Goal: Communication & Community: Ask a question

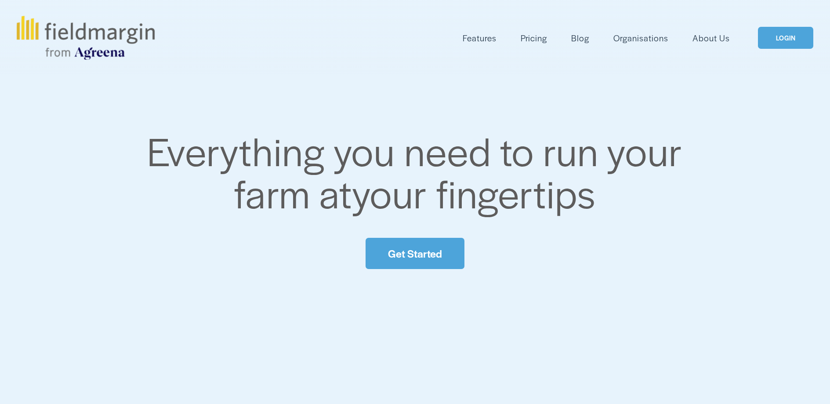
drag, startPoint x: 0, startPoint y: 0, endPoint x: 428, endPoint y: 251, distance: 496.1
click at [428, 251] on link "Get Started" at bounding box center [414, 253] width 98 height 31
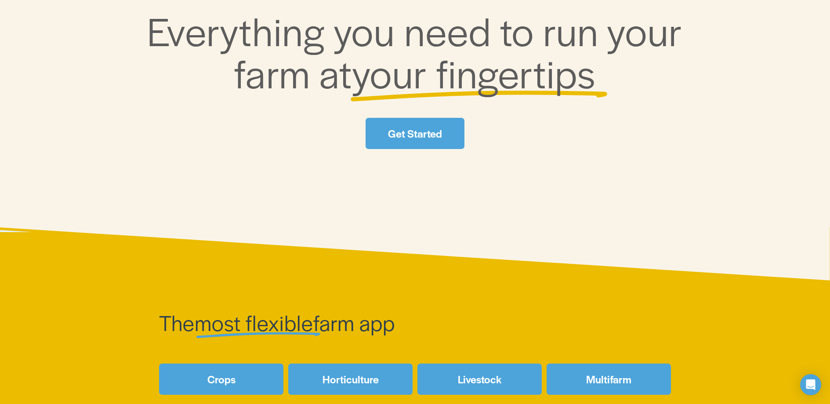
scroll to position [220, 0]
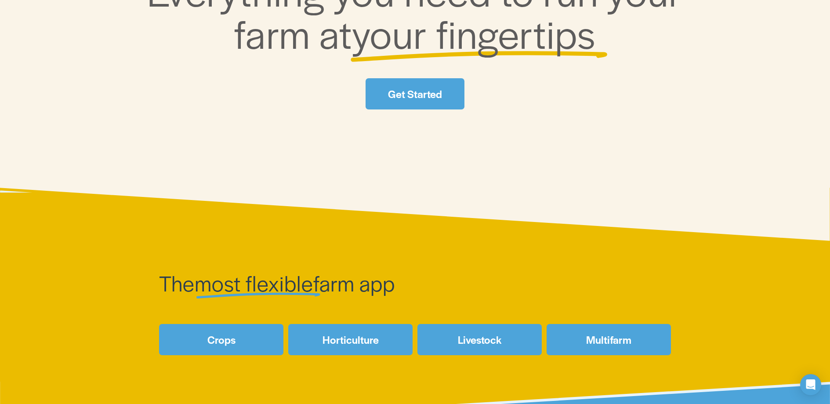
click at [244, 341] on link "Crops" at bounding box center [221, 339] width 124 height 31
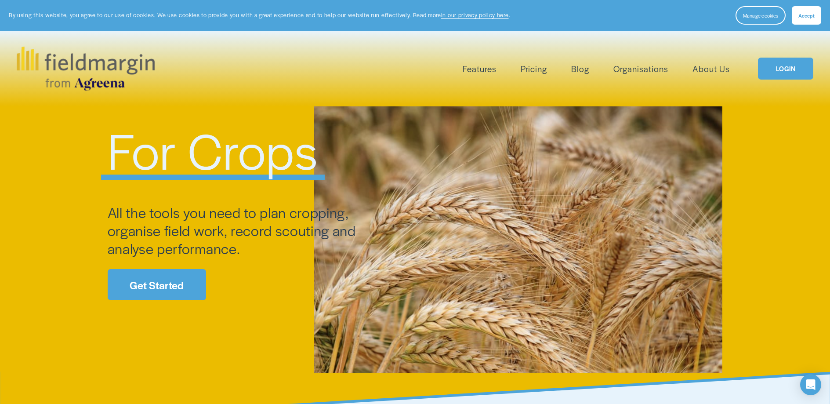
click at [168, 292] on link "Get Started" at bounding box center [157, 284] width 98 height 31
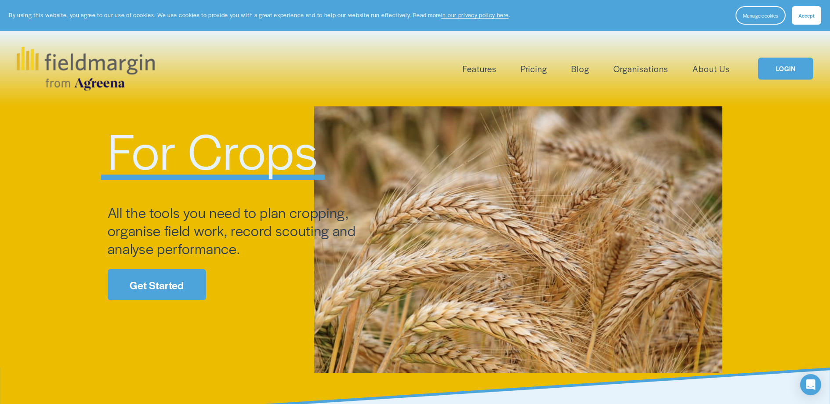
click at [536, 68] on link "Pricing" at bounding box center [533, 68] width 26 height 14
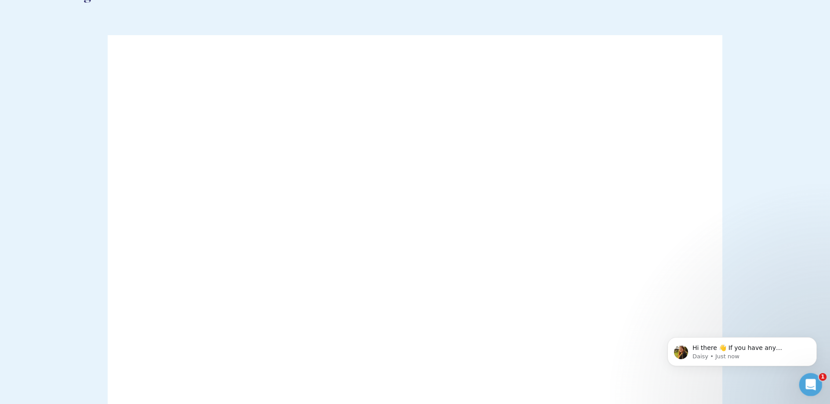
click at [811, 382] on icon "Open Intercom Messenger" at bounding box center [809, 383] width 14 height 14
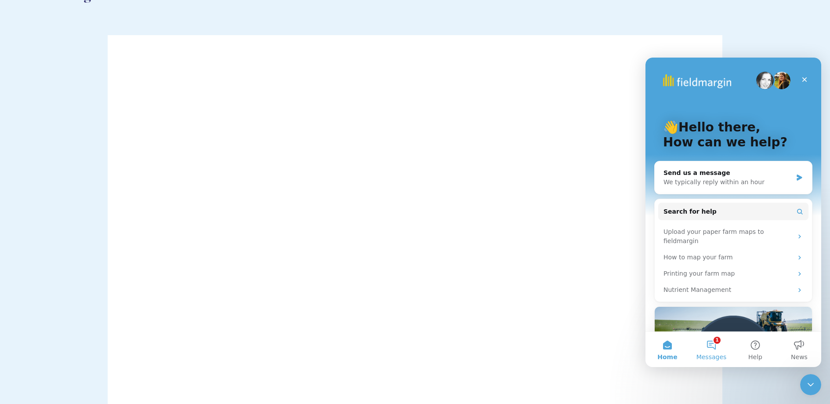
click at [707, 341] on button "1 Messages" at bounding box center [711, 349] width 44 height 35
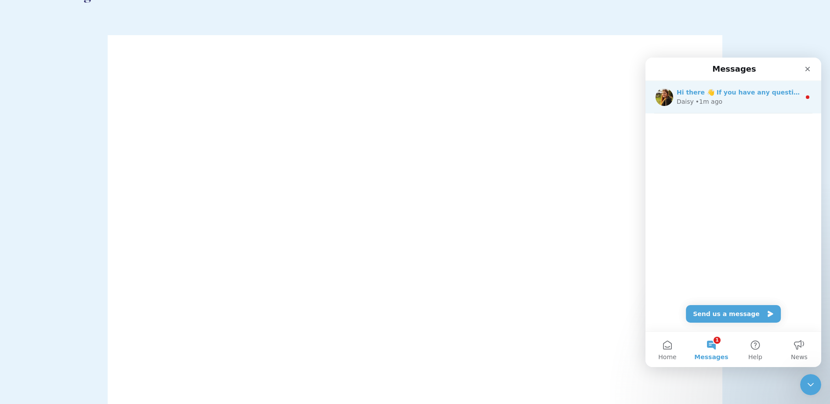
click at [721, 99] on div "Daisy • 1m ago" at bounding box center [738, 101] width 124 height 9
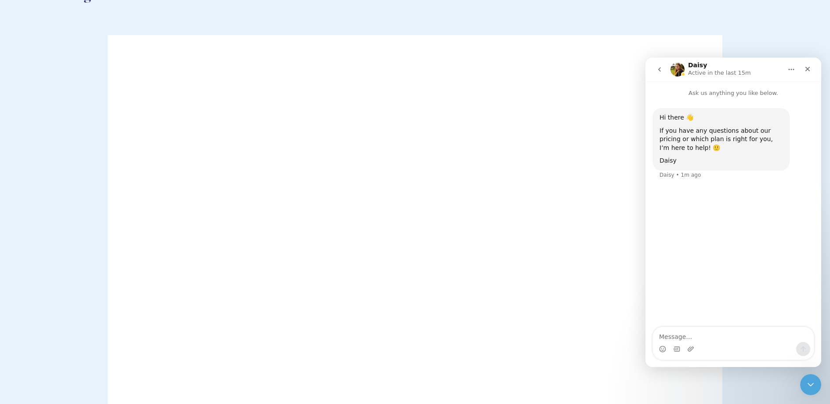
click at [704, 339] on textarea "Message…" at bounding box center [733, 334] width 161 height 15
type textarea "is there a canadian version?"
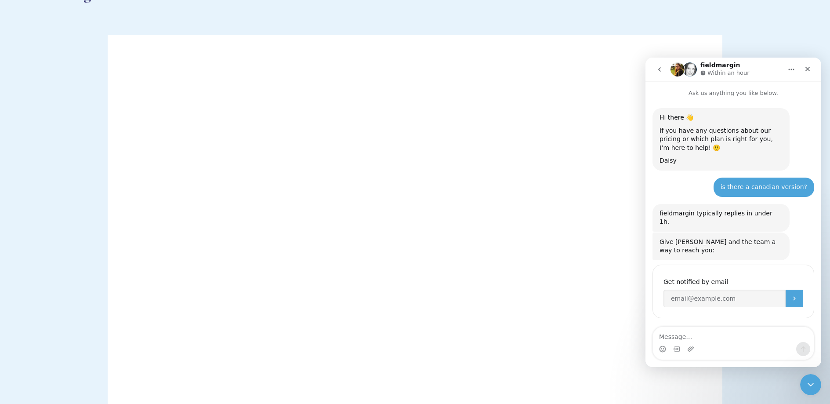
scroll to position [12, 0]
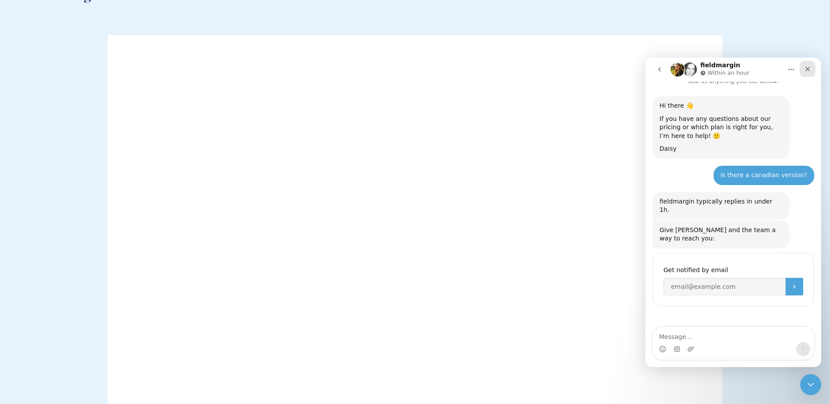
click at [810, 71] on icon "Close" at bounding box center [807, 68] width 7 height 7
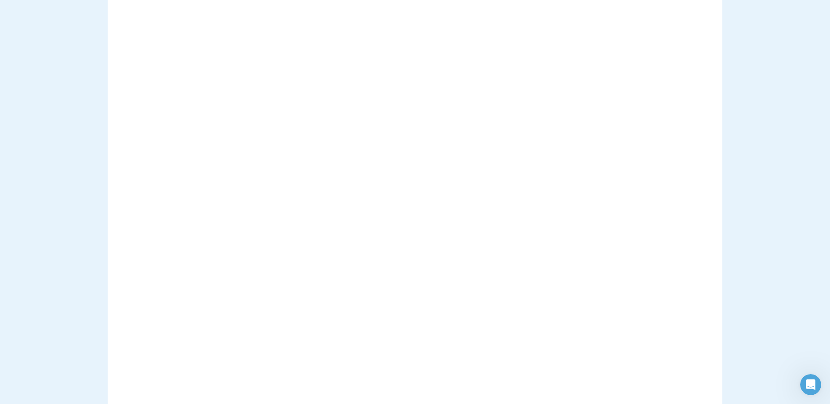
scroll to position [571, 0]
